Goal: Task Accomplishment & Management: Manage account settings

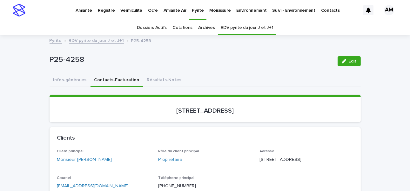
click at [198, 8] on p "Pyrite" at bounding box center [198, 6] width 12 height 13
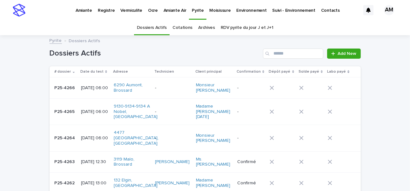
click at [241, 27] on link "RDV pyrite du jour J et J+1" at bounding box center [247, 27] width 53 height 15
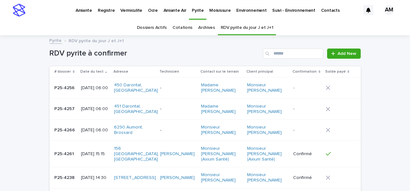
click at [306, 48] on div "RDV pyrite à confirmer Add New" at bounding box center [205, 51] width 311 height 31
click at [90, 87] on p "2025-08-14 06:00" at bounding box center [95, 87] width 28 height 5
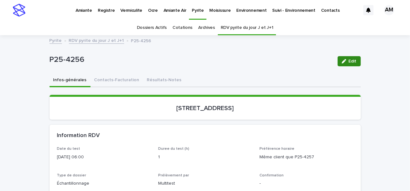
click at [306, 62] on div "button" at bounding box center [345, 61] width 7 height 4
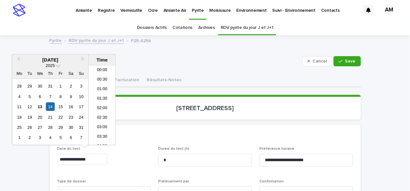
click at [86, 142] on input "**********" at bounding box center [82, 159] width 50 height 11
type input "**********"
click at [213, 125] on div "Information RDV" at bounding box center [205, 136] width 311 height 22
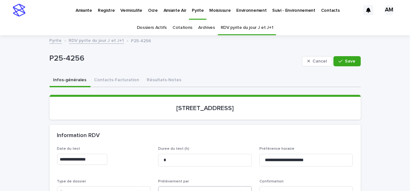
scroll to position [95, 0]
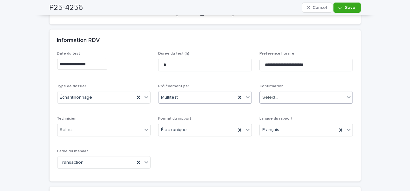
click at [284, 99] on div "Select..." at bounding box center [302, 97] width 85 height 10
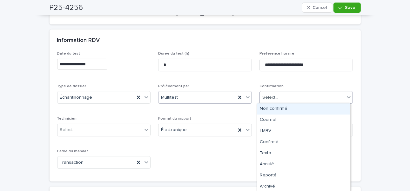
drag, startPoint x: 277, startPoint y: 106, endPoint x: 242, endPoint y: 113, distance: 35.0
click at [277, 107] on div "Non confirmé" at bounding box center [303, 109] width 93 height 11
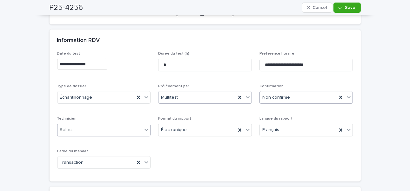
click at [68, 125] on div "Select..." at bounding box center [100, 130] width 85 height 10
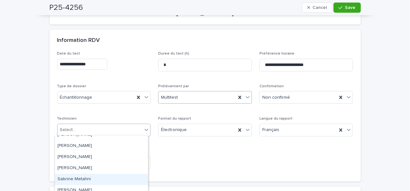
scroll to position [144, 0]
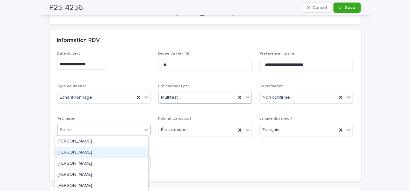
click at [76, 142] on div "[PERSON_NAME]" at bounding box center [101, 152] width 93 height 11
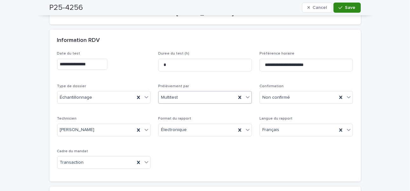
click at [306, 7] on span "Save" at bounding box center [350, 7] width 10 height 4
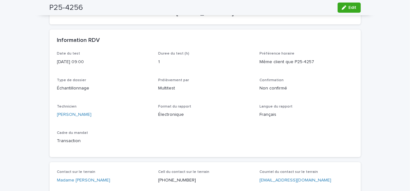
scroll to position [0, 0]
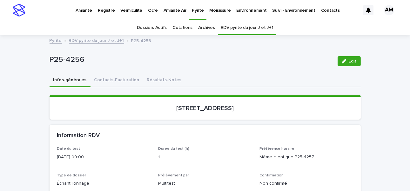
click at [98, 41] on link "RDV pyrite du jour J et J+1" at bounding box center [96, 40] width 55 height 7
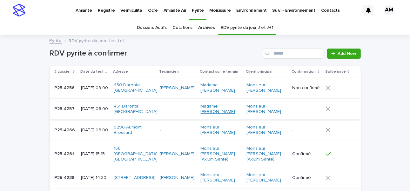
scroll to position [20, 0]
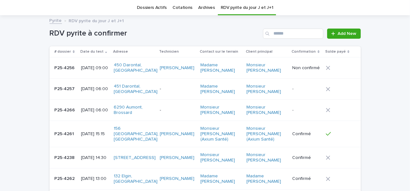
click at [85, 92] on p "2025-08-14 06:00" at bounding box center [95, 88] width 28 height 5
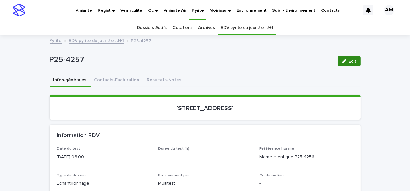
click at [306, 62] on icon "button" at bounding box center [344, 61] width 4 height 4
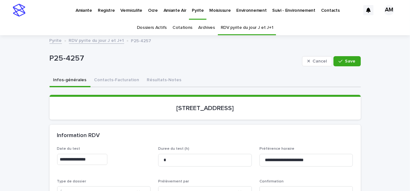
click at [86, 142] on input "**********" at bounding box center [82, 159] width 50 height 11
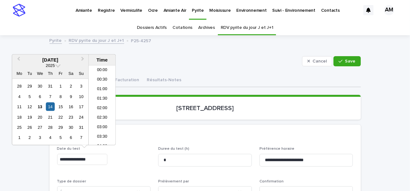
scroll to position [79, 0]
type input "**********"
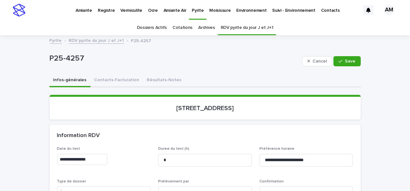
click at [230, 128] on div "Information RDV" at bounding box center [205, 136] width 311 height 22
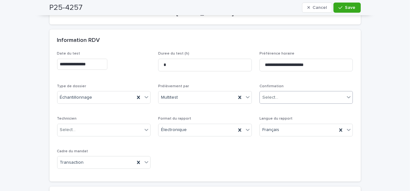
click at [269, 99] on div "Select..." at bounding box center [271, 97] width 16 height 7
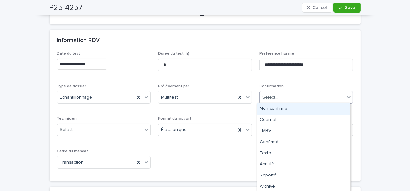
click at [269, 110] on div "Non confirmé" at bounding box center [303, 109] width 93 height 11
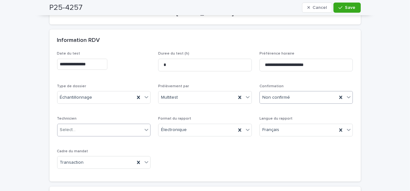
click at [60, 128] on div "Select..." at bounding box center [68, 130] width 16 height 7
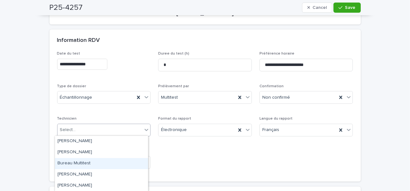
scroll to position [144, 0]
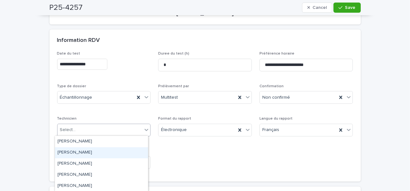
click at [75, 142] on div "[PERSON_NAME]" at bounding box center [101, 152] width 93 height 11
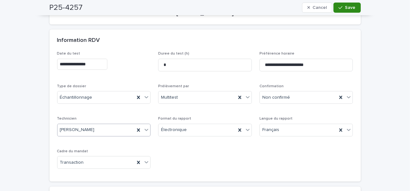
click at [306, 8] on span "Save" at bounding box center [350, 7] width 10 height 4
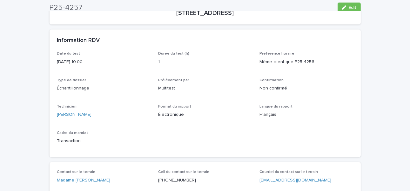
scroll to position [0, 0]
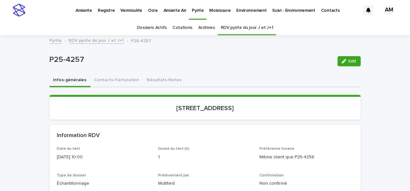
click at [103, 38] on link "RDV pyrite du jour J et J+1" at bounding box center [96, 40] width 55 height 7
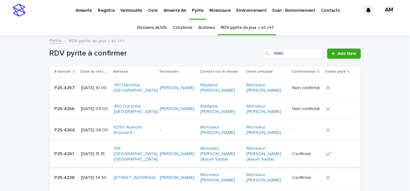
scroll to position [20, 0]
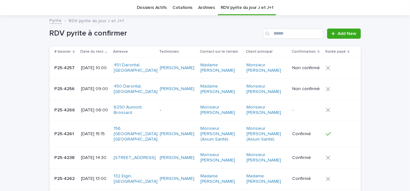
click at [86, 112] on p "2025-08-14 06:00" at bounding box center [95, 110] width 28 height 5
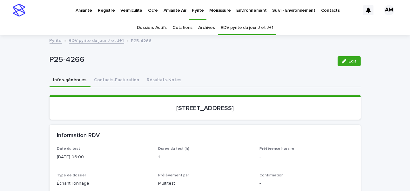
click at [306, 57] on button "Edit" at bounding box center [349, 61] width 23 height 10
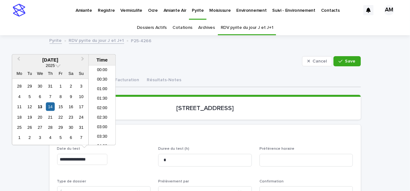
click at [85, 142] on input "**********" at bounding box center [82, 159] width 50 height 11
type input "**********"
drag, startPoint x: 230, startPoint y: 134, endPoint x: 233, endPoint y: 128, distance: 6.7
click at [233, 128] on div "Information RDV" at bounding box center [205, 136] width 311 height 22
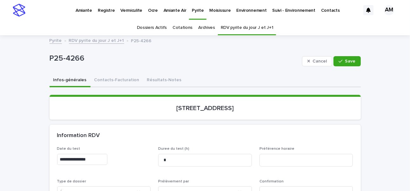
scroll to position [95, 0]
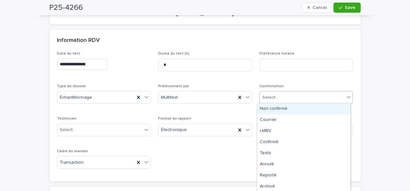
click at [273, 94] on div "Select..." at bounding box center [271, 97] width 16 height 7
click at [265, 108] on div "Non confirmé" at bounding box center [303, 109] width 93 height 11
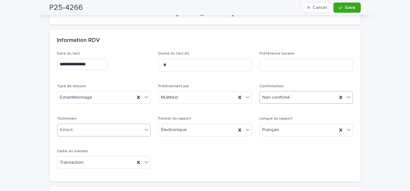
click at [81, 127] on div "Select..." at bounding box center [100, 130] width 85 height 10
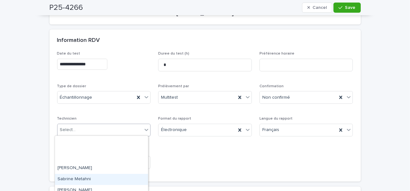
scroll to position [144, 0]
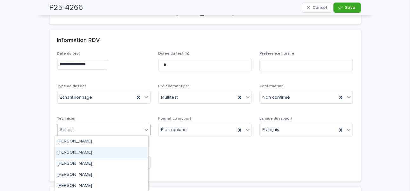
click at [81, 142] on div "[PERSON_NAME]" at bounding box center [101, 152] width 93 height 11
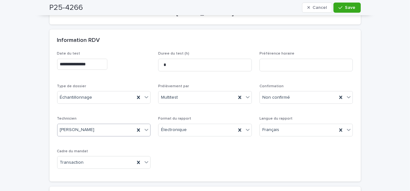
scroll to position [0, 0]
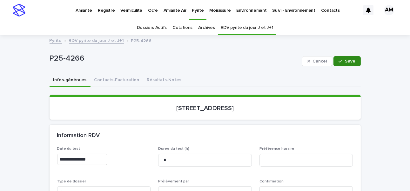
click at [306, 60] on span "Save" at bounding box center [350, 61] width 10 height 4
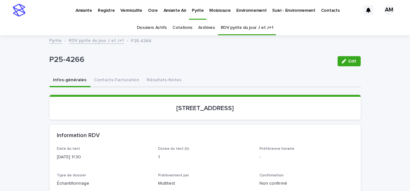
click at [92, 38] on link "RDV pyrite du jour J et J+1" at bounding box center [96, 40] width 55 height 7
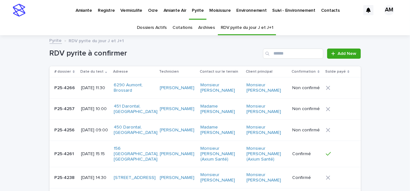
click at [129, 10] on p "Vermiculite" at bounding box center [131, 6] width 22 height 13
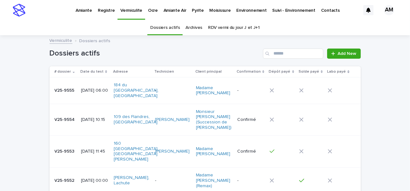
click at [95, 88] on p "2025-08-14 06:00" at bounding box center [95, 90] width 28 height 5
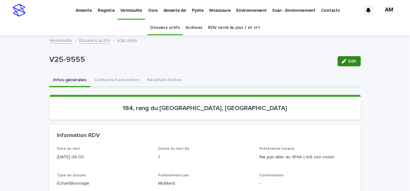
click at [306, 63] on button "Edit" at bounding box center [349, 61] width 23 height 10
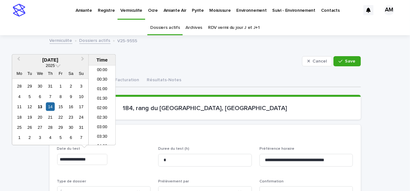
click at [85, 142] on input "**********" at bounding box center [82, 159] width 50 height 11
type input "**********"
click at [213, 127] on div "Information RDV" at bounding box center [205, 136] width 311 height 22
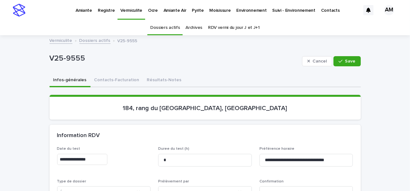
scroll to position [127, 0]
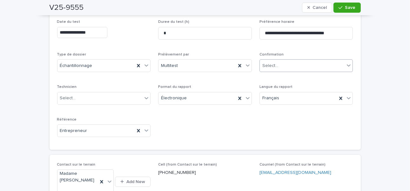
click at [271, 65] on div "Select..." at bounding box center [271, 66] width 16 height 7
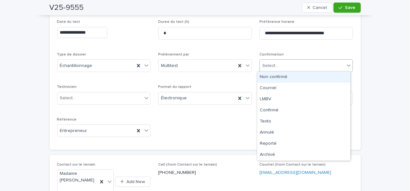
click at [274, 79] on div "Non confirmé" at bounding box center [303, 77] width 93 height 11
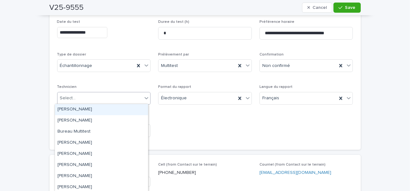
click at [86, 95] on div "Select..." at bounding box center [100, 98] width 85 height 10
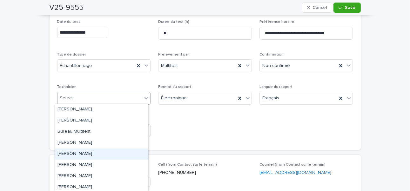
click at [99, 142] on div "[PERSON_NAME]" at bounding box center [101, 154] width 93 height 11
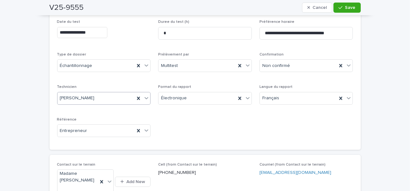
click at [306, 136] on div "**********" at bounding box center [205, 81] width 296 height 123
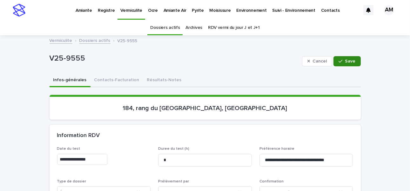
click at [306, 59] on div "button" at bounding box center [342, 61] width 6 height 4
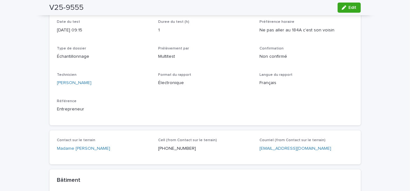
scroll to position [95, 0]
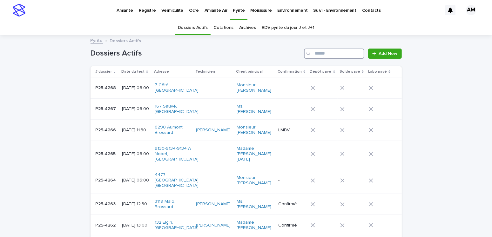
click at [322, 52] on input "Search" at bounding box center [334, 54] width 60 height 10
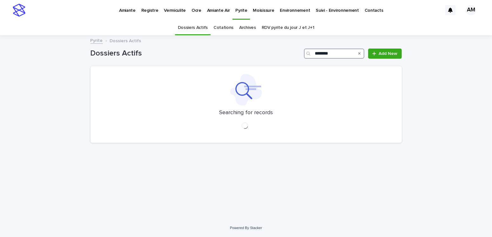
click at [331, 51] on input "********" at bounding box center [334, 54] width 60 height 10
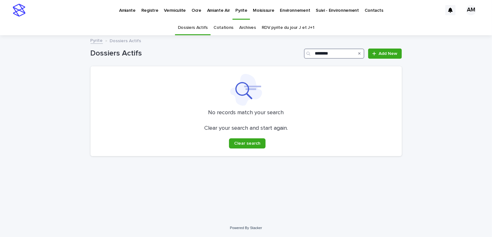
click at [328, 53] on input "********" at bounding box center [334, 54] width 60 height 10
click at [330, 53] on input "********" at bounding box center [334, 54] width 60 height 10
type input "*******"
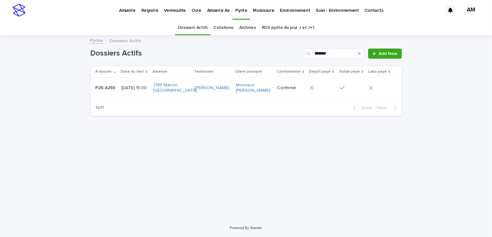
click at [111, 87] on p "P25-4255" at bounding box center [106, 87] width 21 height 7
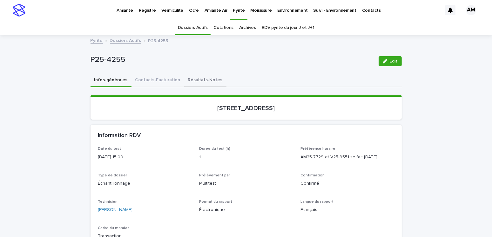
click at [196, 79] on button "Résultats-Notes" at bounding box center [205, 80] width 42 height 13
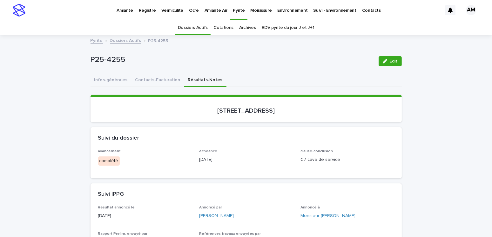
click at [384, 62] on icon "button" at bounding box center [385, 61] width 4 height 4
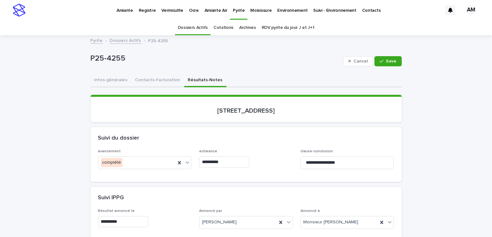
drag, startPoint x: 176, startPoint y: 160, endPoint x: 223, endPoint y: 161, distance: 47.1
click at [176, 160] on icon at bounding box center [179, 163] width 6 height 6
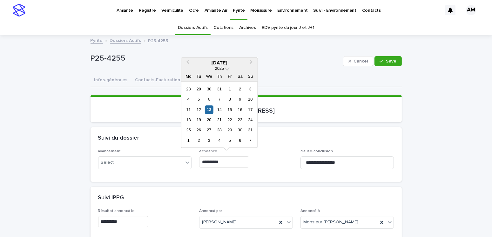
drag, startPoint x: 242, startPoint y: 159, endPoint x: 193, endPoint y: 165, distance: 49.0
click at [193, 165] on div "**********" at bounding box center [246, 161] width 296 height 25
click at [227, 178] on div "**********" at bounding box center [246, 165] width 311 height 32
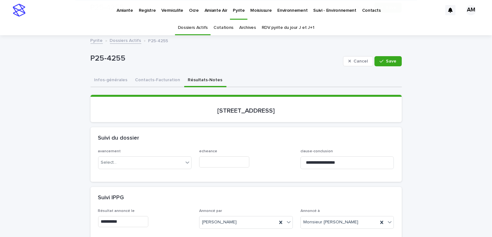
scroll to position [159, 0]
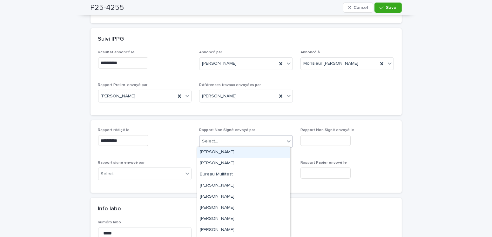
click at [221, 142] on div "Select..." at bounding box center [242, 141] width 85 height 10
click at [222, 152] on div "[PERSON_NAME]" at bounding box center [243, 152] width 93 height 11
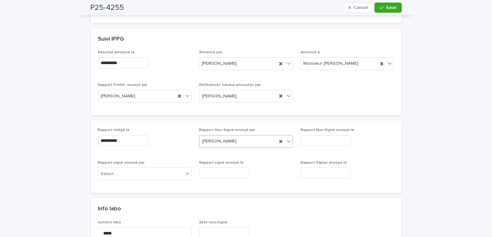
click at [327, 140] on input "text" at bounding box center [326, 140] width 50 height 11
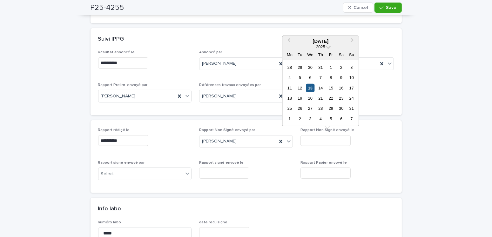
drag, startPoint x: 310, startPoint y: 87, endPoint x: 323, endPoint y: 114, distance: 30.0
click at [310, 87] on div "13" at bounding box center [310, 88] width 9 height 9
type input "**********"
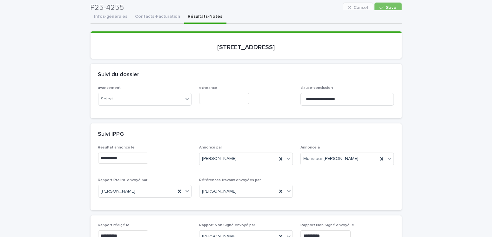
scroll to position [0, 0]
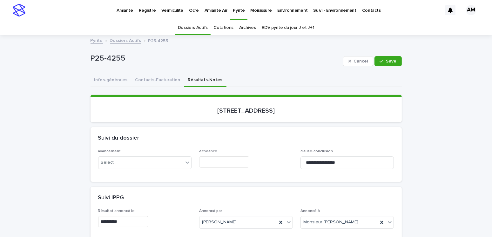
click at [310, 76] on div "Infos-générales Contacts-Facturation Résultats-Notes" at bounding box center [246, 80] width 311 height 13
click at [384, 64] on button "Save" at bounding box center [388, 61] width 27 height 10
click at [147, 80] on button "Contacts-Facturation" at bounding box center [158, 80] width 53 height 13
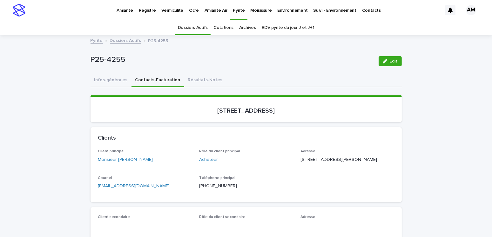
drag, startPoint x: 152, startPoint y: 199, endPoint x: 100, endPoint y: 195, distance: 52.0
click at [114, 38] on link "Dossiers Actifs" at bounding box center [125, 40] width 31 height 7
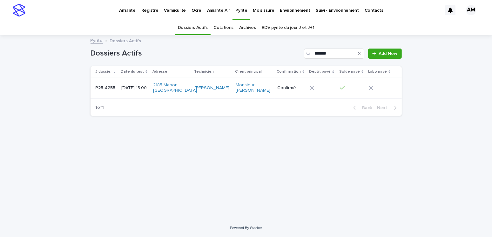
click at [130, 78] on td "[DATE] 15:00" at bounding box center [134, 88] width 31 height 21
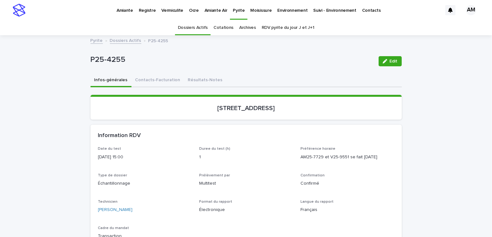
scroll to position [20, 0]
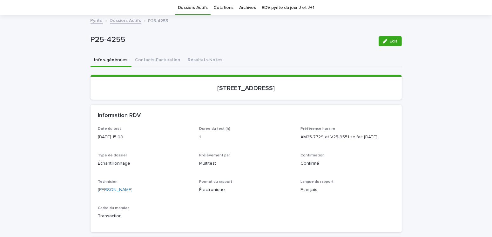
click at [138, 87] on p "[STREET_ADDRESS]" at bounding box center [246, 89] width 296 height 8
click at [205, 58] on button "Résultats-Notes" at bounding box center [205, 60] width 42 height 13
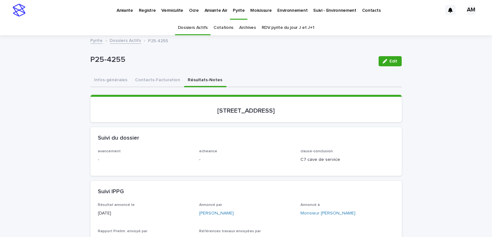
click at [113, 38] on link "Dossiers Actifs" at bounding box center [125, 40] width 31 height 7
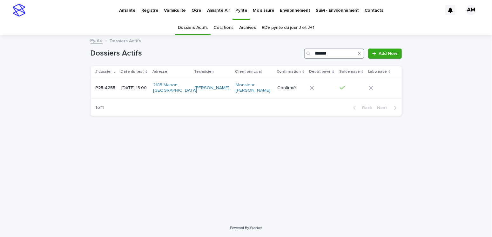
click at [336, 51] on input "*******" at bounding box center [334, 54] width 60 height 10
type input "*******"
click at [133, 88] on p "[DATE] 09:00" at bounding box center [136, 87] width 28 height 5
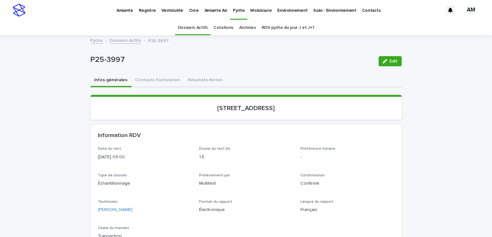
click at [188, 80] on button "Résultats-Notes" at bounding box center [205, 80] width 42 height 13
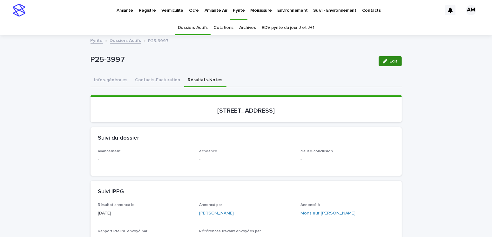
click at [390, 57] on button "Edit" at bounding box center [390, 61] width 23 height 10
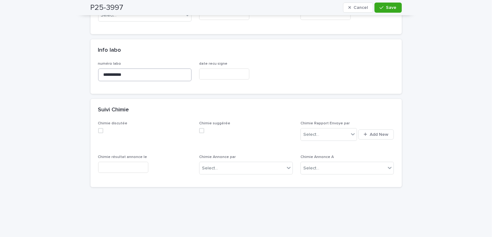
scroll to position [254, 0]
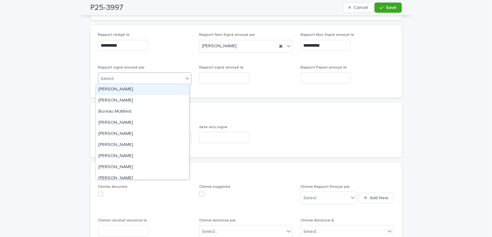
click at [140, 82] on div "Select..." at bounding box center [141, 79] width 85 height 10
click at [139, 88] on div "[PERSON_NAME]" at bounding box center [142, 89] width 93 height 11
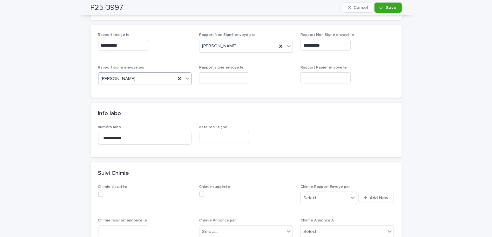
click at [222, 73] on input "text" at bounding box center [224, 77] width 50 height 11
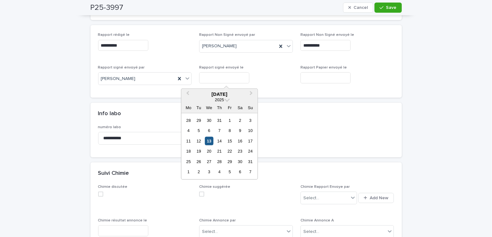
click at [209, 140] on div "13" at bounding box center [209, 141] width 9 height 9
type input "**********"
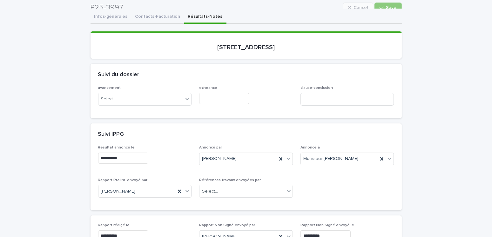
scroll to position [0, 0]
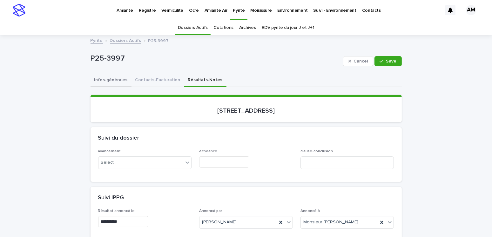
click at [113, 78] on button "Infos-générales" at bounding box center [111, 80] width 41 height 13
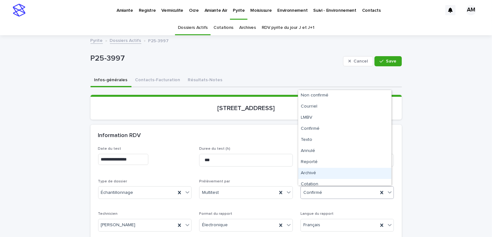
click at [312, 173] on div "Archivé" at bounding box center [344, 173] width 93 height 11
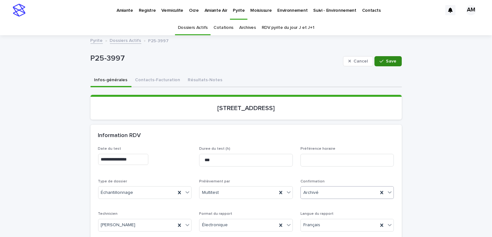
click at [391, 63] on span "Save" at bounding box center [391, 61] width 10 height 4
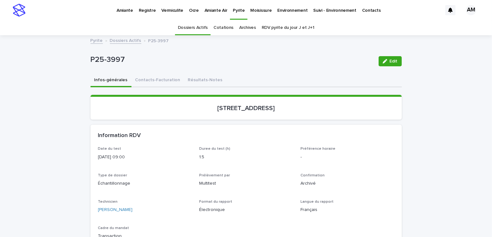
click at [115, 37] on link "Dossiers Actifs" at bounding box center [125, 40] width 31 height 7
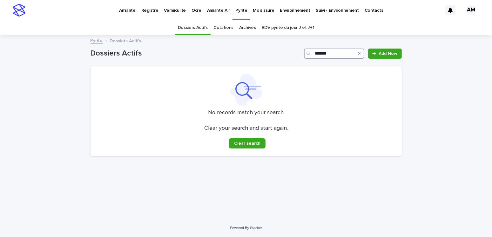
click at [336, 53] on input "*******" at bounding box center [334, 54] width 60 height 10
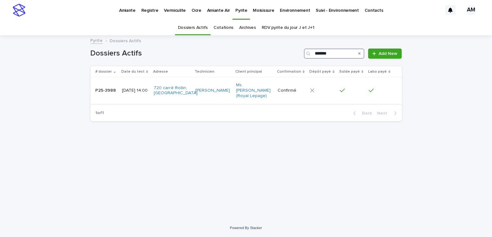
type input "*******"
click at [111, 92] on p "P25-3988" at bounding box center [107, 90] width 22 height 7
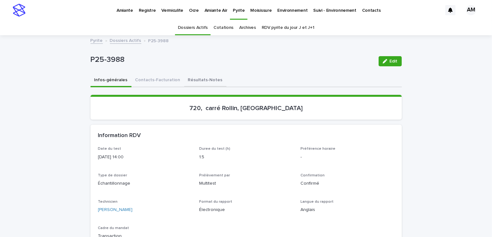
click at [197, 78] on button "Résultats-Notes" at bounding box center [205, 80] width 42 height 13
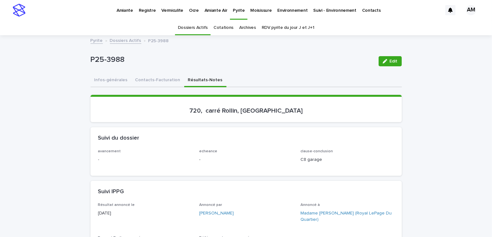
drag, startPoint x: 393, startPoint y: 65, endPoint x: 388, endPoint y: 75, distance: 11.4
click at [393, 65] on button "Edit" at bounding box center [390, 61] width 23 height 10
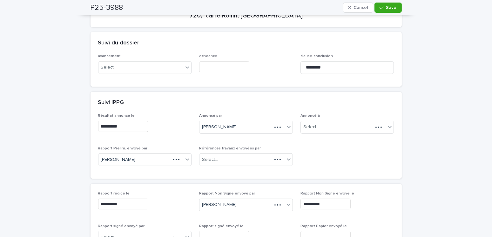
scroll to position [191, 0]
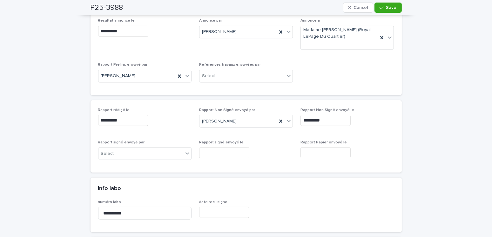
drag, startPoint x: 140, startPoint y: 142, endPoint x: 143, endPoint y: 150, distance: 8.6
click at [140, 143] on p "Rapport signé envoyé par" at bounding box center [145, 142] width 94 height 4
click at [144, 152] on div "Select..." at bounding box center [141, 154] width 85 height 10
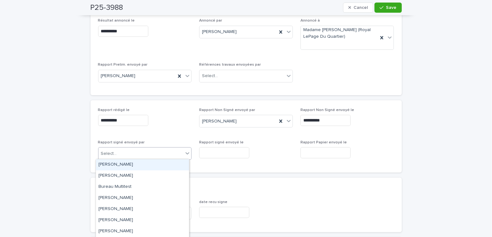
click at [124, 165] on div "[PERSON_NAME]" at bounding box center [142, 165] width 93 height 11
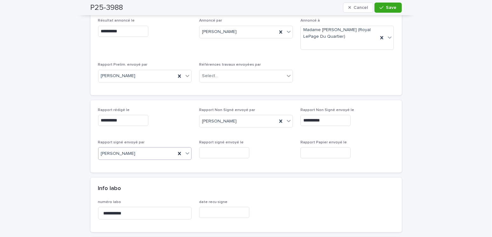
click at [202, 151] on input "text" at bounding box center [224, 152] width 50 height 11
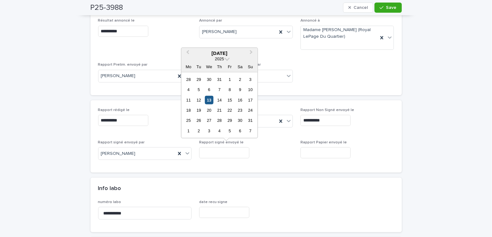
click at [213, 102] on div "13" at bounding box center [209, 100] width 9 height 9
type input "**********"
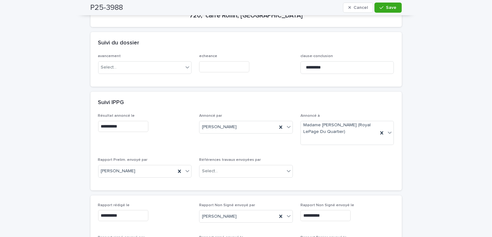
scroll to position [0, 0]
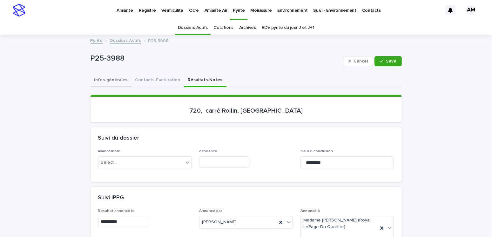
click at [106, 81] on button "Infos-générales" at bounding box center [111, 80] width 41 height 13
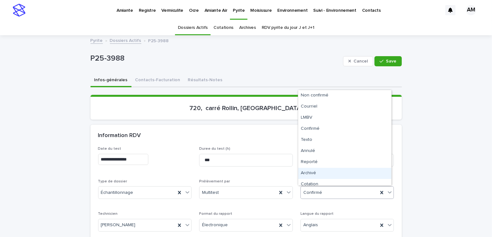
click at [311, 171] on div "Archivé" at bounding box center [344, 173] width 93 height 11
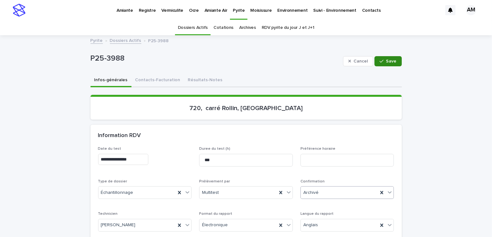
click at [387, 61] on span "Save" at bounding box center [391, 61] width 10 height 4
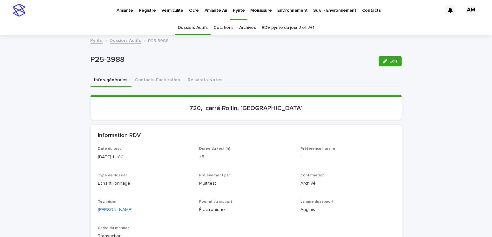
click at [130, 41] on link "Dossiers Actifs" at bounding box center [125, 40] width 31 height 7
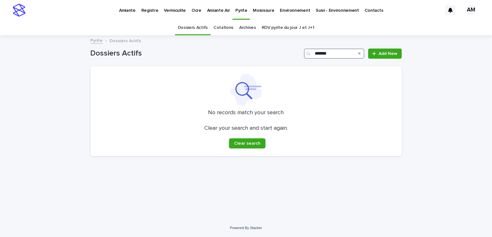
click at [338, 53] on input "*******" at bounding box center [334, 54] width 60 height 10
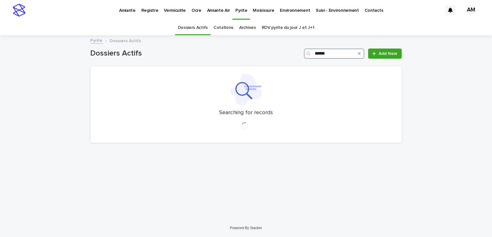
type input "*******"
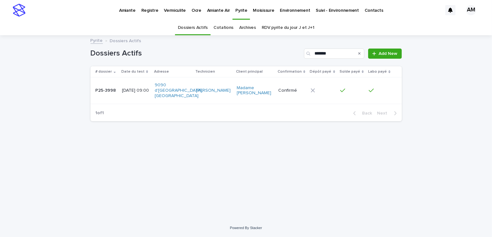
click at [125, 88] on p "[DATE] 09:00" at bounding box center [136, 90] width 28 height 5
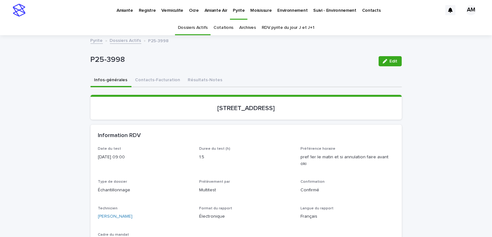
click at [205, 81] on button "Résultats-Notes" at bounding box center [205, 80] width 42 height 13
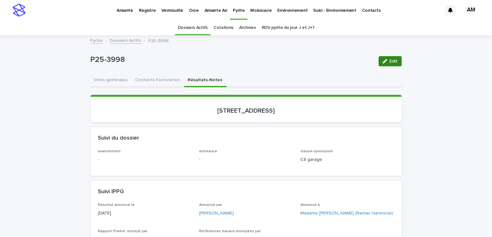
click at [390, 59] on span "Edit" at bounding box center [394, 61] width 8 height 4
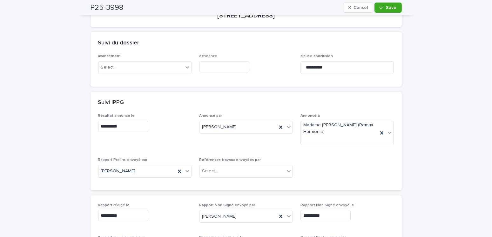
scroll to position [191, 0]
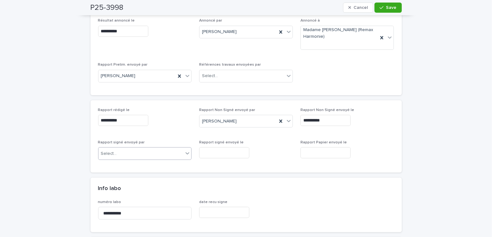
click at [117, 155] on div "Select..." at bounding box center [141, 154] width 85 height 10
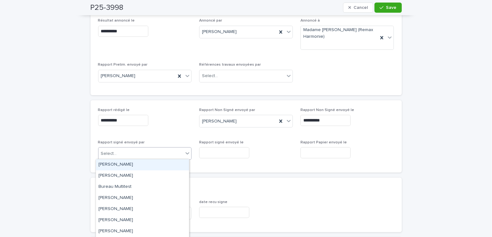
click at [118, 162] on div "[PERSON_NAME]" at bounding box center [142, 165] width 93 height 11
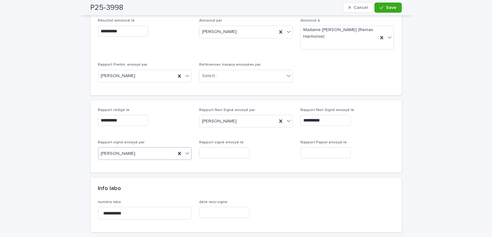
click at [207, 151] on input "text" at bounding box center [224, 152] width 50 height 11
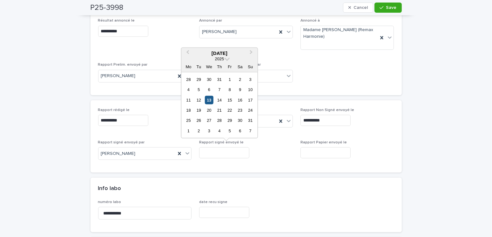
click at [207, 98] on div "13" at bounding box center [209, 100] width 9 height 9
type input "**********"
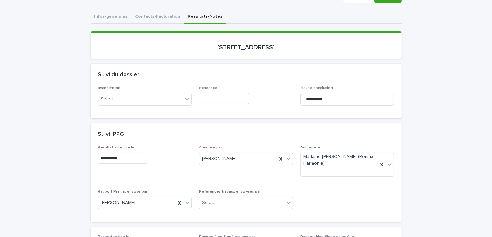
scroll to position [0, 0]
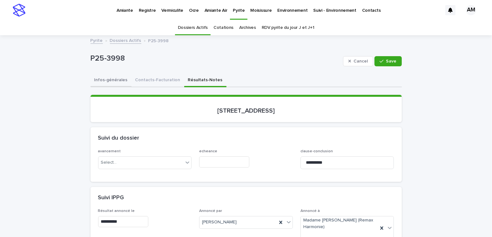
click at [107, 81] on button "Infos-générales" at bounding box center [111, 80] width 41 height 13
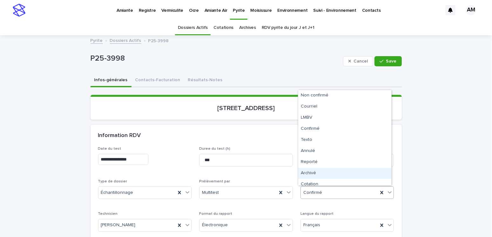
click at [308, 169] on div "Archivé" at bounding box center [344, 173] width 93 height 11
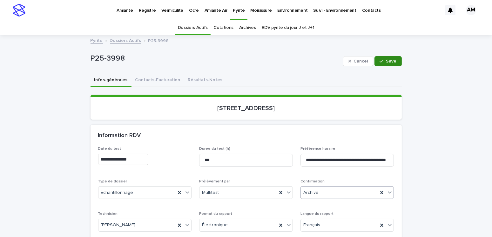
click at [379, 65] on button "Save" at bounding box center [388, 61] width 27 height 10
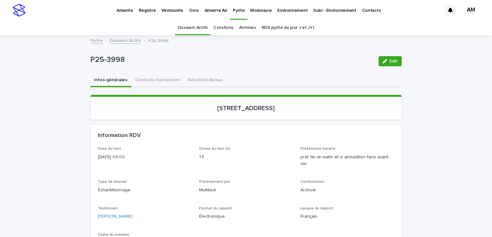
click at [131, 40] on link "Dossiers Actifs" at bounding box center [125, 40] width 31 height 7
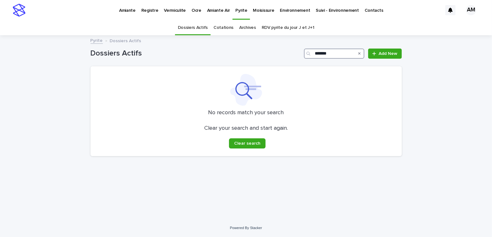
click at [340, 55] on input "*******" at bounding box center [334, 54] width 60 height 10
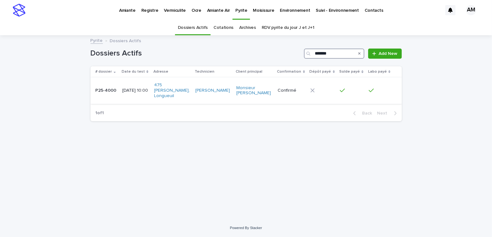
type input "*******"
click at [133, 89] on p "[DATE] 10:00" at bounding box center [135, 90] width 27 height 5
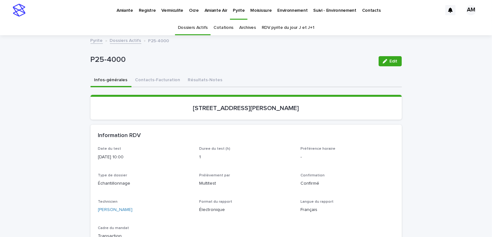
click at [191, 78] on button "Résultats-Notes" at bounding box center [205, 80] width 42 height 13
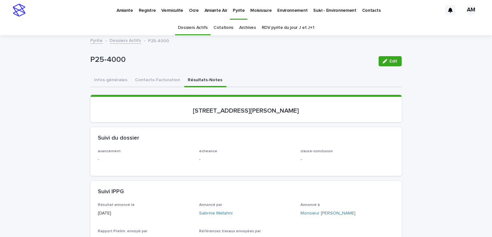
click at [388, 54] on div "Edit" at bounding box center [389, 61] width 26 height 25
drag, startPoint x: 390, startPoint y: 61, endPoint x: 376, endPoint y: 85, distance: 28.3
click at [390, 61] on span "Edit" at bounding box center [394, 61] width 8 height 4
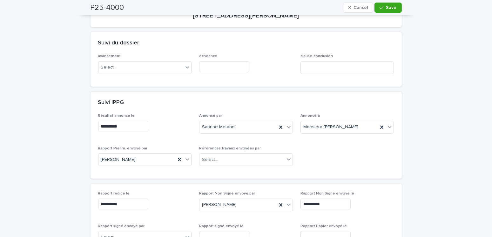
scroll to position [127, 0]
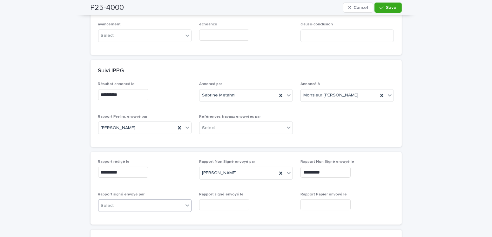
click at [121, 205] on div "Select..." at bounding box center [141, 206] width 85 height 10
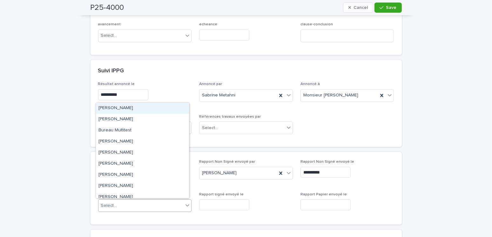
click at [120, 109] on div "[PERSON_NAME]" at bounding box center [142, 108] width 93 height 11
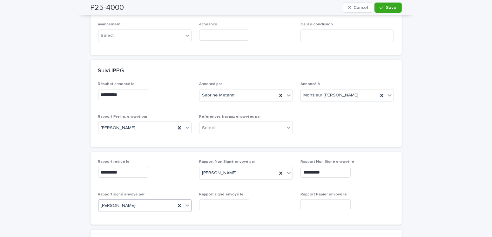
click at [202, 202] on input "text" at bounding box center [224, 205] width 50 height 11
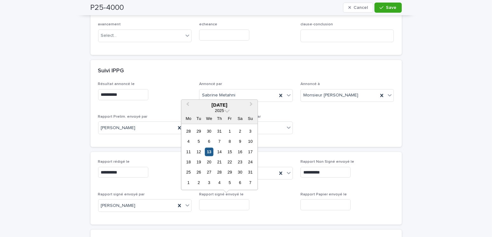
click at [209, 153] on div "13" at bounding box center [209, 152] width 9 height 9
type input "**********"
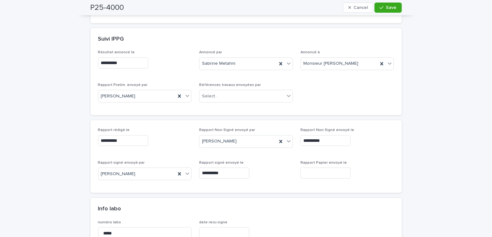
scroll to position [32, 0]
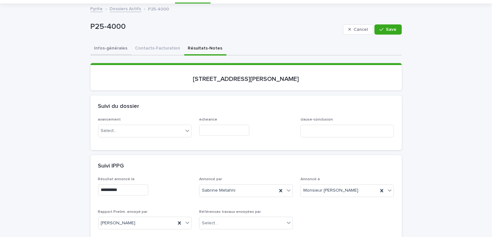
click at [114, 47] on button "Infos-générales" at bounding box center [111, 48] width 41 height 13
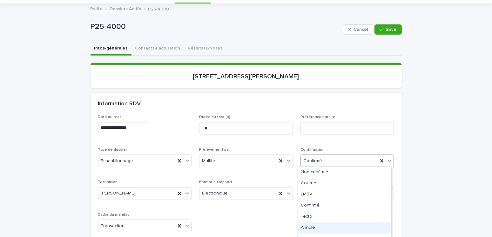
scroll to position [30, 0]
click at [309, 219] on div "Archivé" at bounding box center [344, 220] width 93 height 11
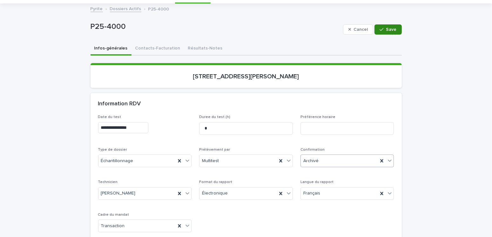
click at [388, 24] on button "Save" at bounding box center [388, 29] width 27 height 10
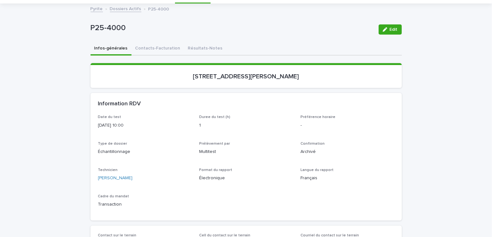
scroll to position [0, 0]
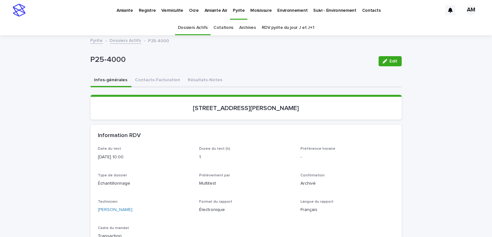
click at [129, 45] on div "Pyrite Dossiers Actifs P25-4000" at bounding box center [246, 41] width 318 height 9
click at [122, 40] on link "Dossiers Actifs" at bounding box center [125, 40] width 31 height 7
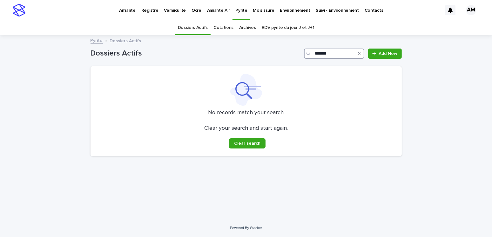
click at [342, 52] on input "*******" at bounding box center [334, 54] width 60 height 10
drag, startPoint x: 337, startPoint y: 54, endPoint x: 323, endPoint y: 56, distance: 14.0
click at [323, 56] on input "*******" at bounding box center [334, 54] width 60 height 10
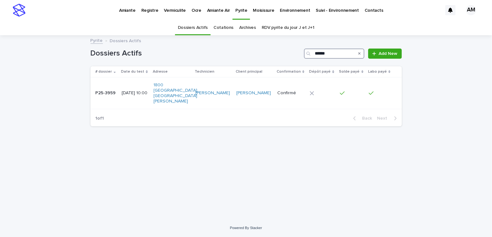
type input "*******"
click at [130, 81] on td "[DATE] 11:30" at bounding box center [135, 91] width 31 height 26
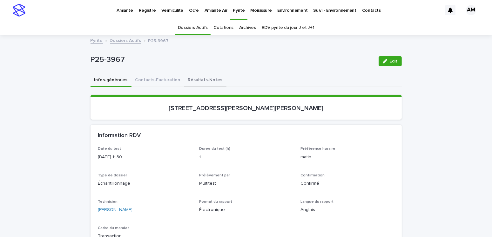
click at [186, 79] on button "Résultats-Notes" at bounding box center [205, 80] width 42 height 13
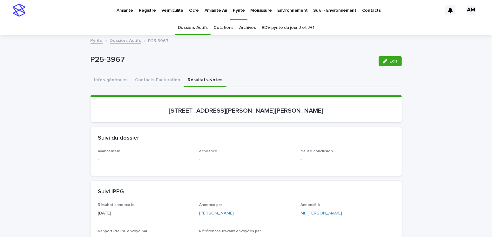
click at [392, 59] on span "Edit" at bounding box center [394, 61] width 8 height 4
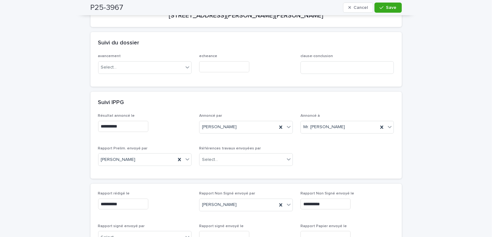
scroll to position [191, 0]
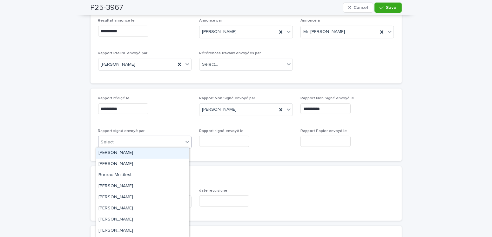
click at [131, 141] on div "Select..." at bounding box center [141, 142] width 85 height 10
click at [124, 152] on div "[PERSON_NAME]" at bounding box center [142, 153] width 93 height 11
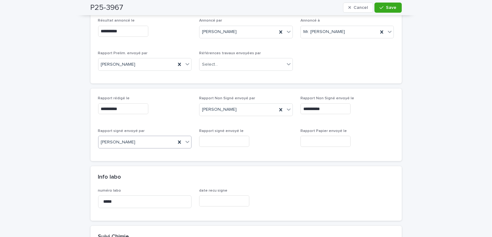
click at [216, 139] on input "text" at bounding box center [224, 141] width 50 height 11
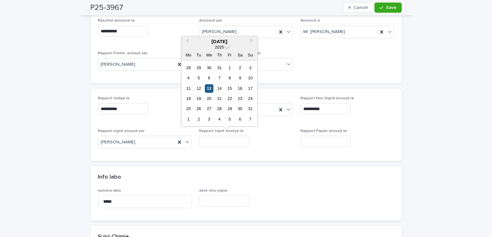
click at [208, 89] on div "13" at bounding box center [209, 88] width 9 height 9
type input "**********"
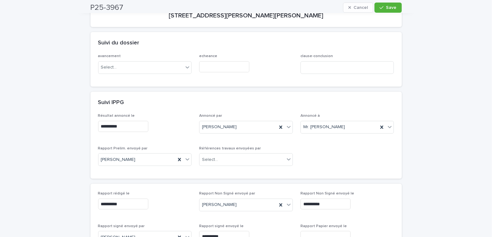
scroll to position [0, 0]
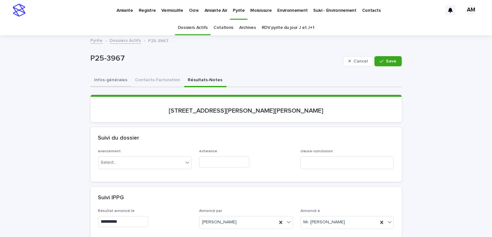
click at [102, 84] on button "Infos-générales" at bounding box center [111, 80] width 41 height 13
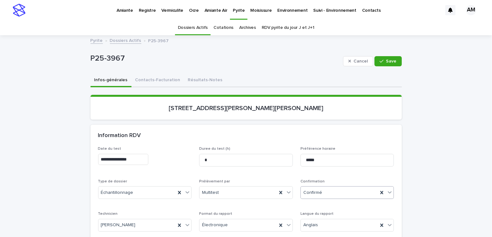
click at [313, 188] on div "Confirmé" at bounding box center [340, 193] width 78 height 10
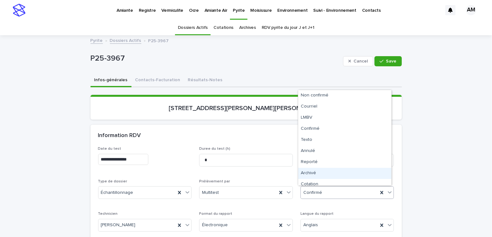
click at [315, 172] on div "Archivé" at bounding box center [344, 173] width 93 height 11
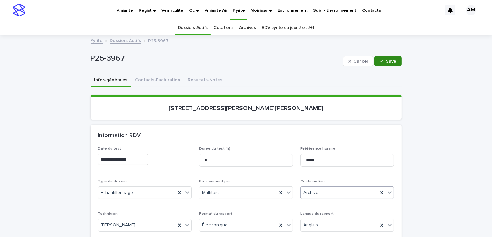
click at [384, 65] on button "Save" at bounding box center [388, 61] width 27 height 10
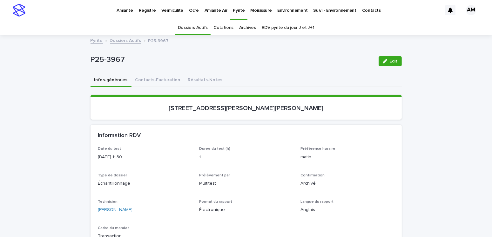
click at [120, 40] on link "Dossiers Actifs" at bounding box center [125, 40] width 31 height 7
